Goal: Task Accomplishment & Management: Manage account settings

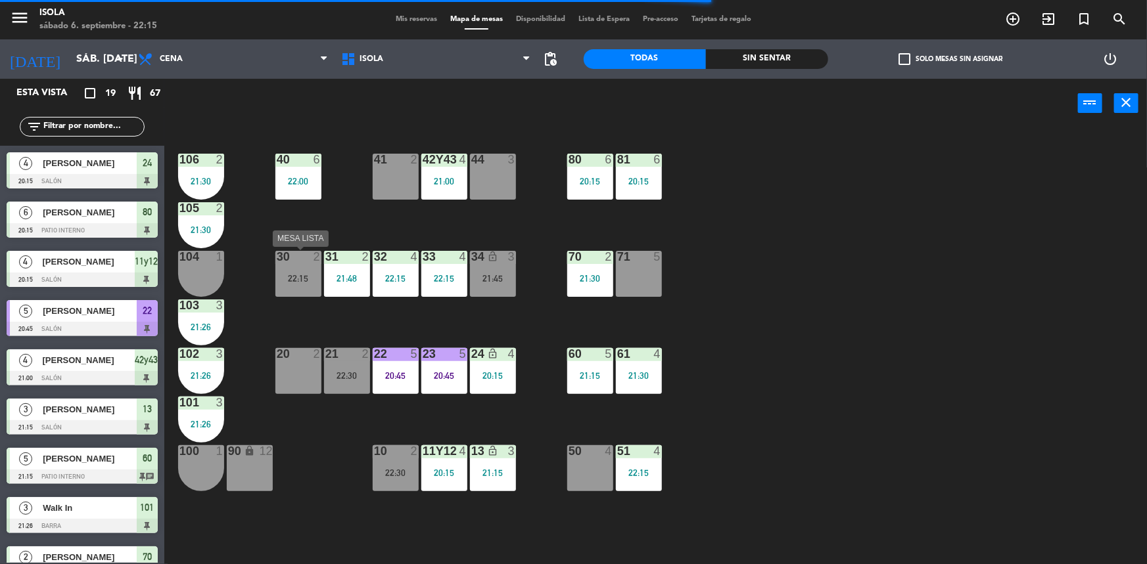
click at [303, 263] on div "30 2" at bounding box center [298, 257] width 46 height 13
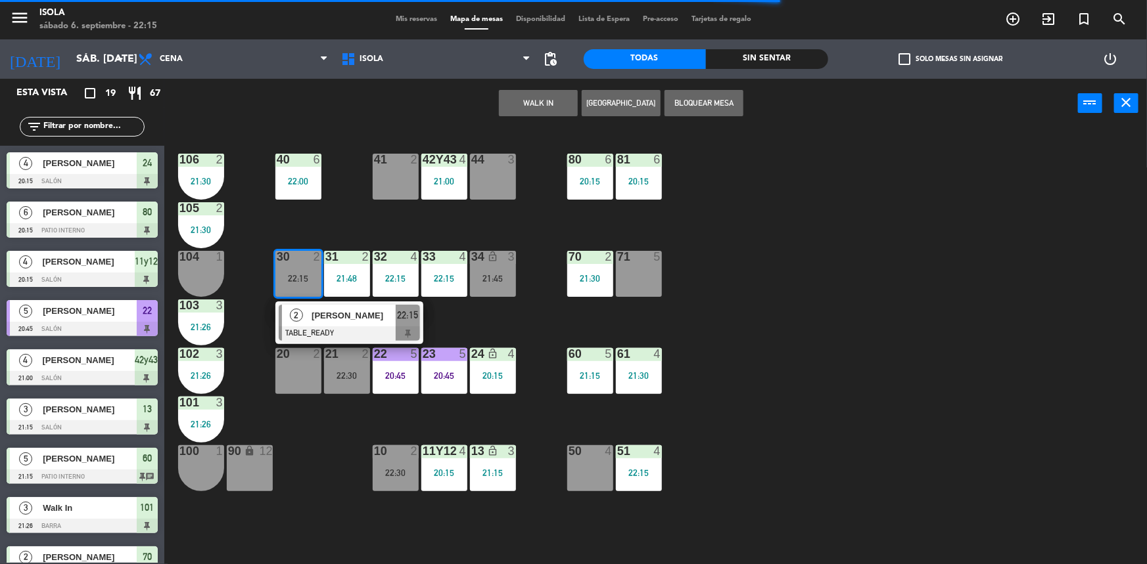
click at [331, 321] on span "[PERSON_NAME]" at bounding box center [353, 316] width 84 height 14
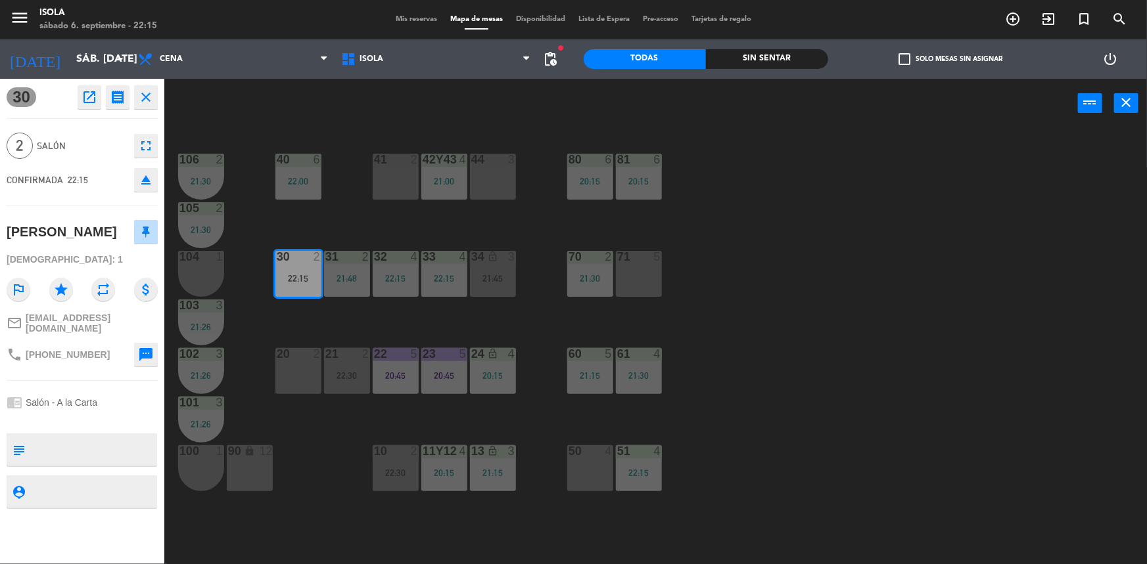
click at [116, 93] on icon "receipt" at bounding box center [118, 97] width 16 height 16
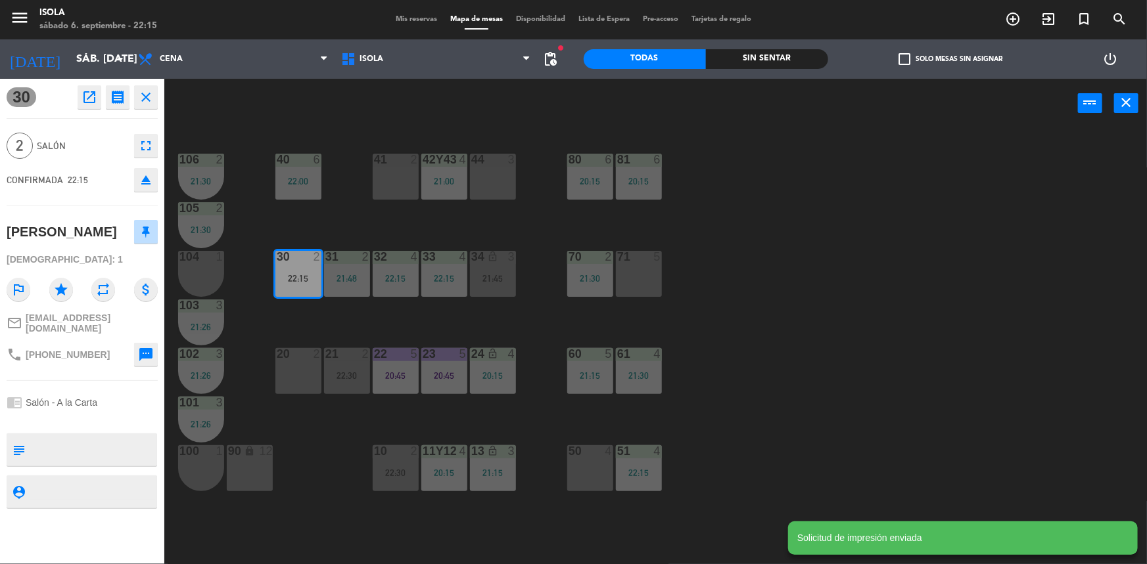
click at [88, 92] on icon "open_in_new" at bounding box center [89, 97] width 16 height 16
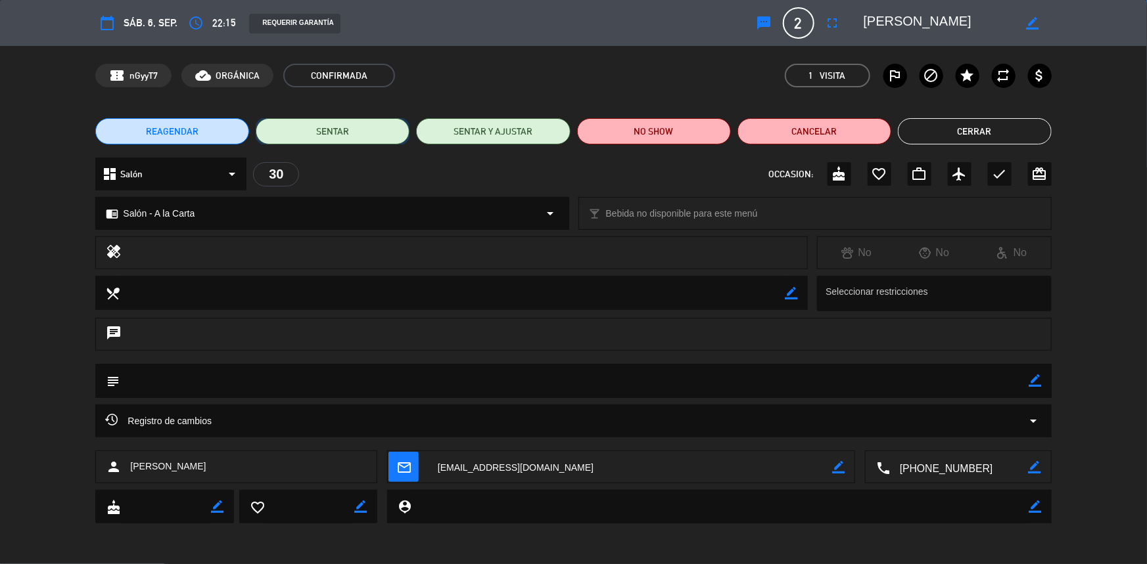
click at [331, 127] on button "SENTAR" at bounding box center [333, 131] width 154 height 26
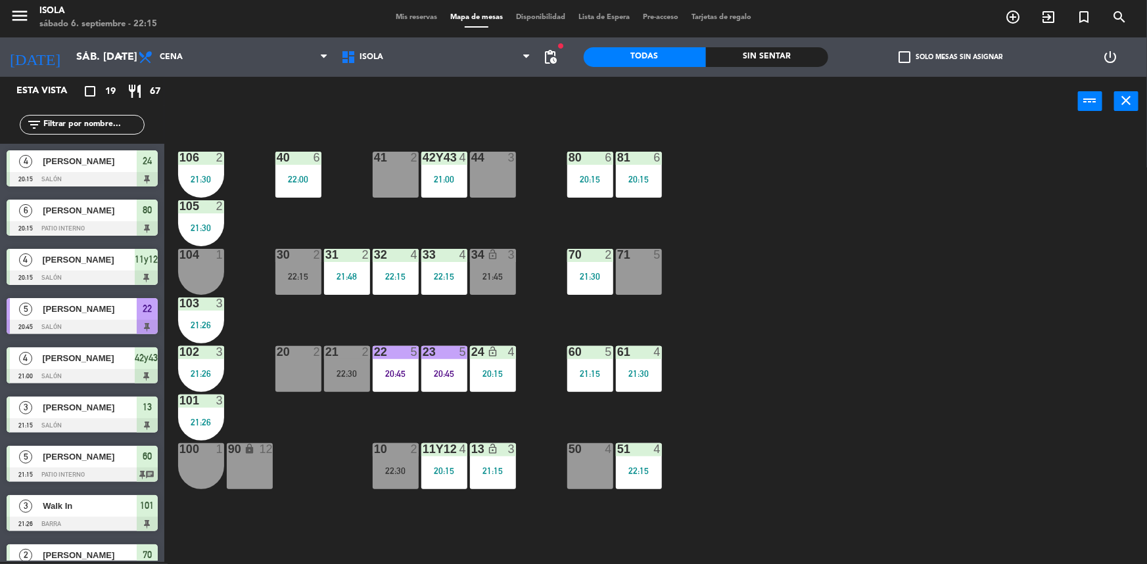
scroll to position [136, 0]
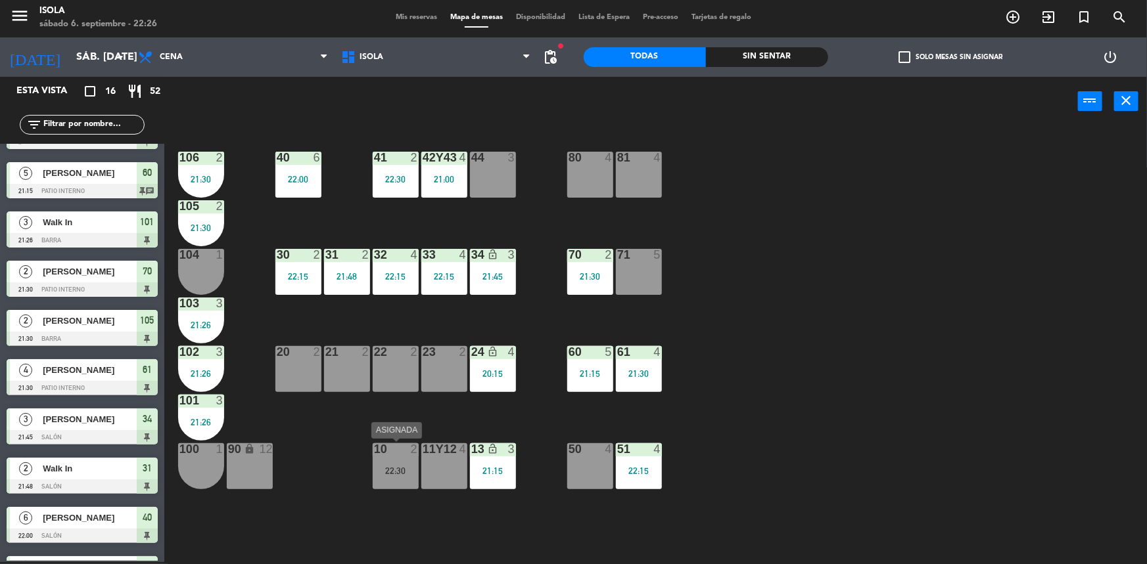
click at [398, 483] on div "10 2 22:30" at bounding box center [396, 467] width 46 height 46
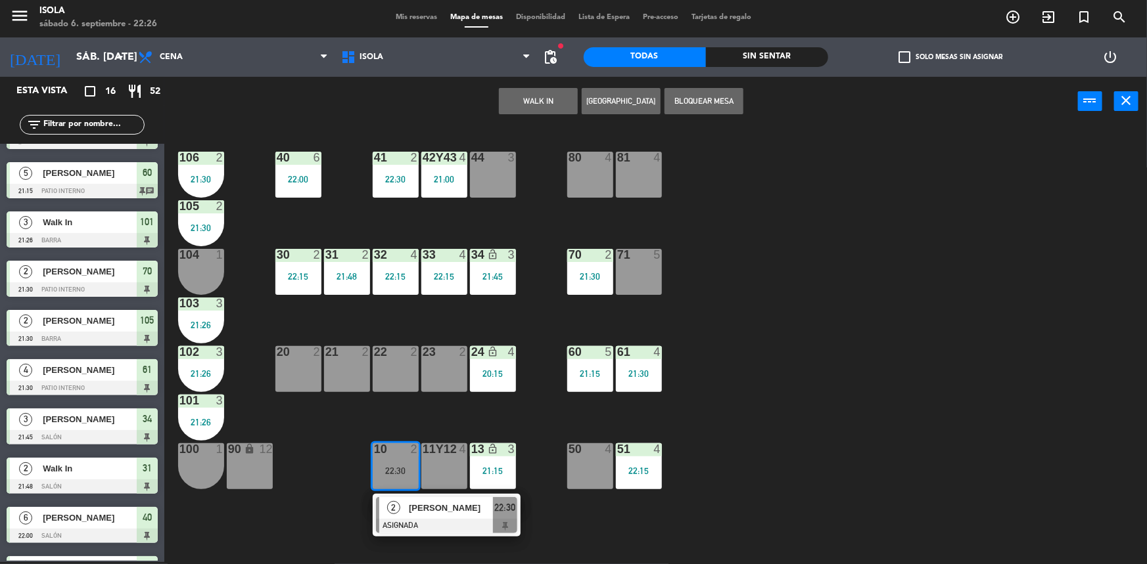
click at [388, 405] on div "40 6 22:00 42y43 4 21:00 41 2 22:30 44 3 80 4 81 4 106 2 21:30 105 2 21:30 30 2…" at bounding box center [660, 346] width 971 height 436
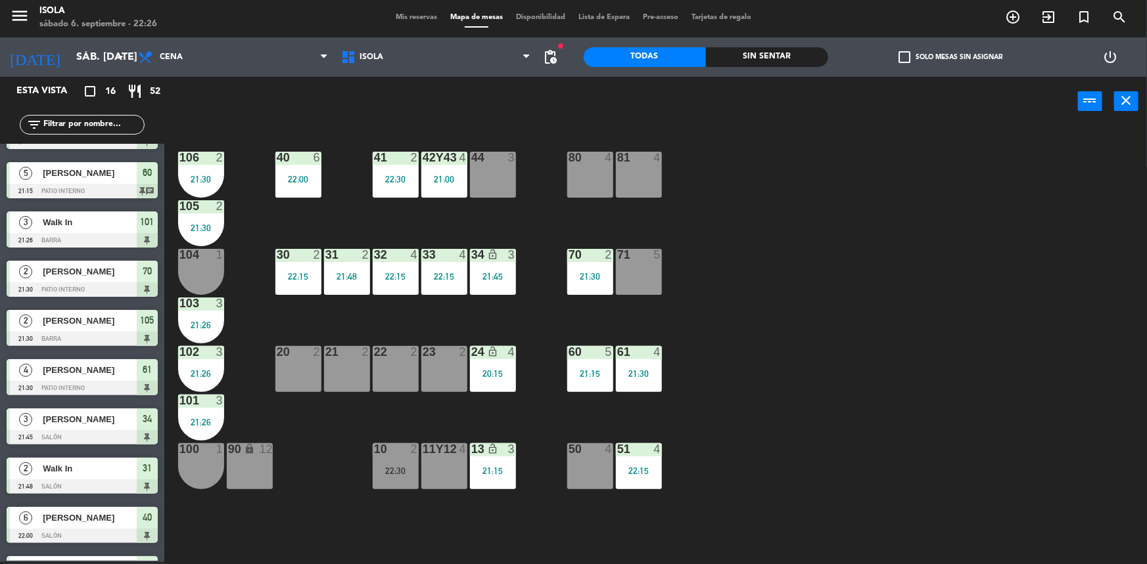
click at [417, 11] on div "menu Isola sábado 6. septiembre - 22:26 Mis reservas Mapa de mesas Disponibilid…" at bounding box center [573, 17] width 1147 height 39
click at [415, 15] on span "Mis reservas" at bounding box center [416, 17] width 55 height 7
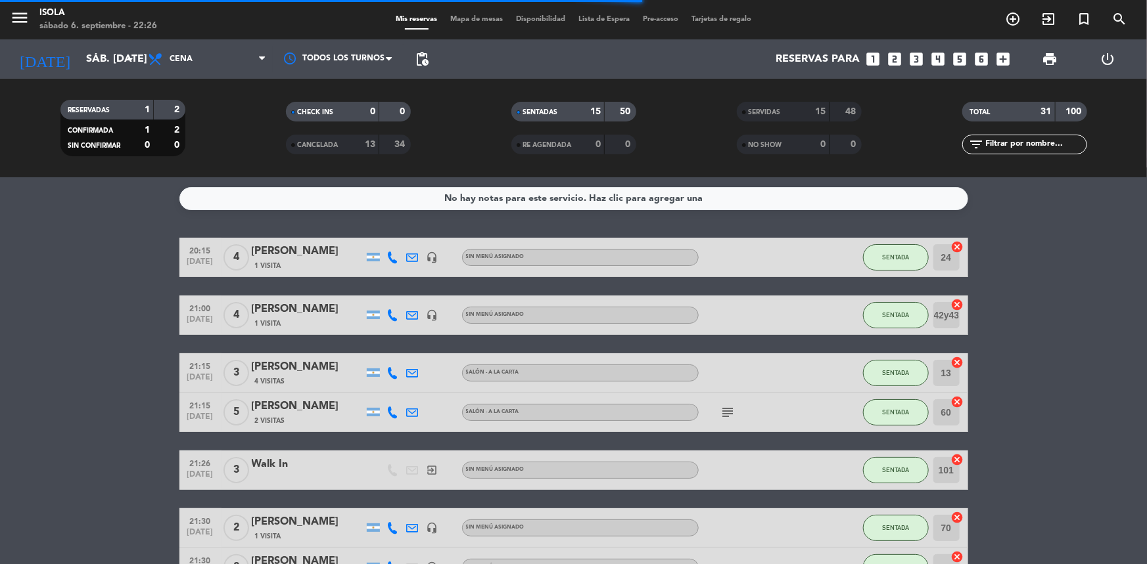
click at [487, 14] on div "Mis reservas Mapa de mesas Disponibilidad Lista de Espera Pre-acceso Tarjetas d…" at bounding box center [573, 20] width 369 height 12
click at [485, 21] on span "Mapa de mesas" at bounding box center [477, 19] width 66 height 7
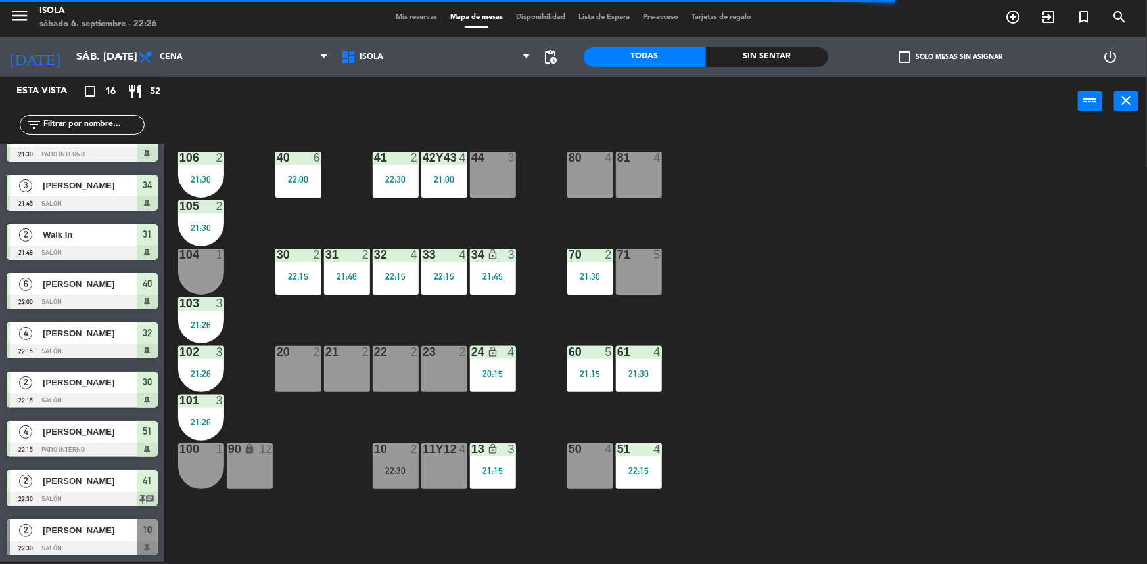
scroll to position [371, 0]
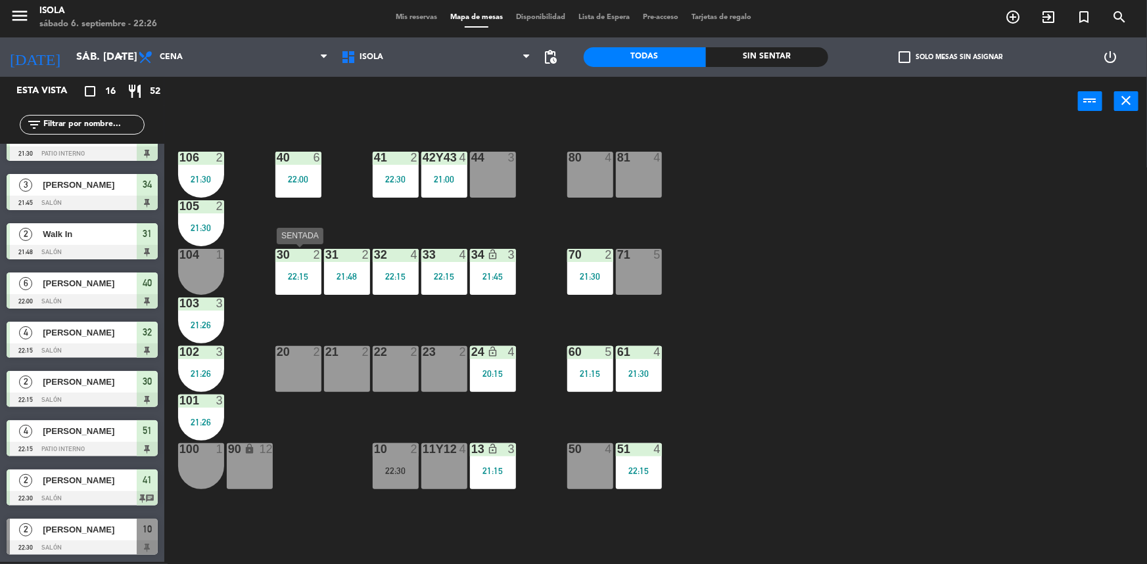
click at [308, 282] on div "30 2 22:15" at bounding box center [298, 272] width 46 height 46
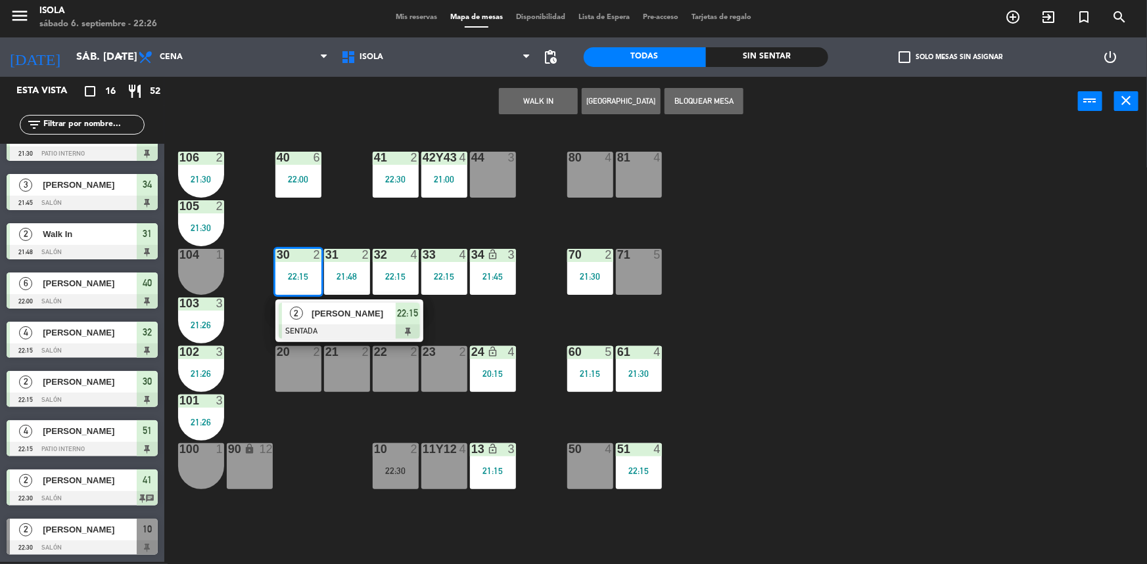
click at [359, 217] on div "40 6 22:00 42y43 4 21:00 41 2 22:30 44 3 80 4 81 4 106 2 21:30 105 2 21:30 30 2…" at bounding box center [660, 346] width 971 height 436
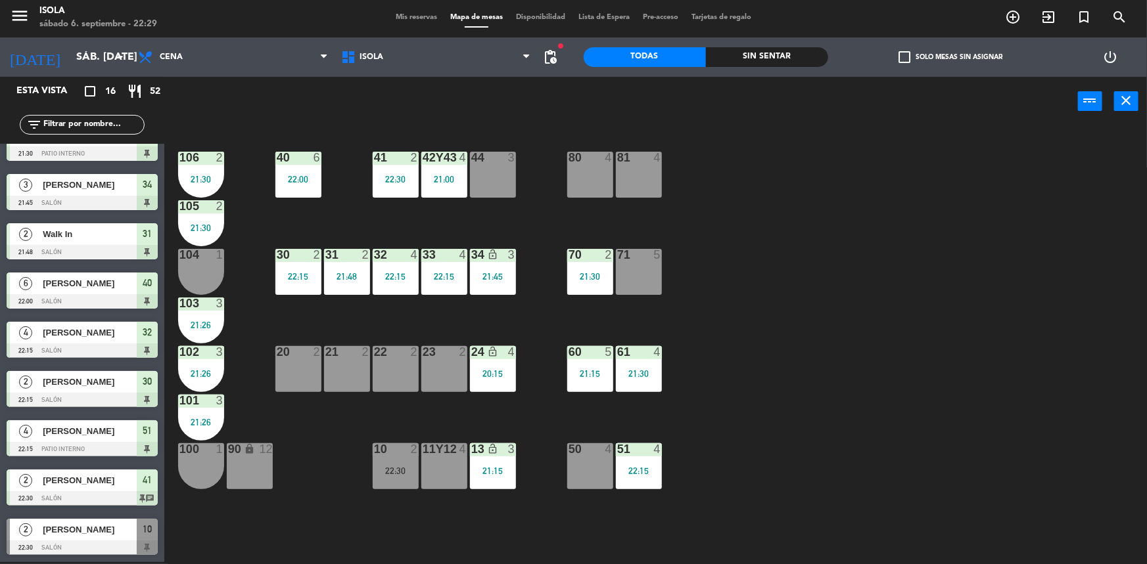
click at [895, 357] on div "40 6 22:00 42y43 4 21:00 41 2 22:30 44 3 80 4 81 4 106 2 21:30 105 2 21:30 30 2…" at bounding box center [660, 346] width 971 height 436
